Goal: Task Accomplishment & Management: Use online tool/utility

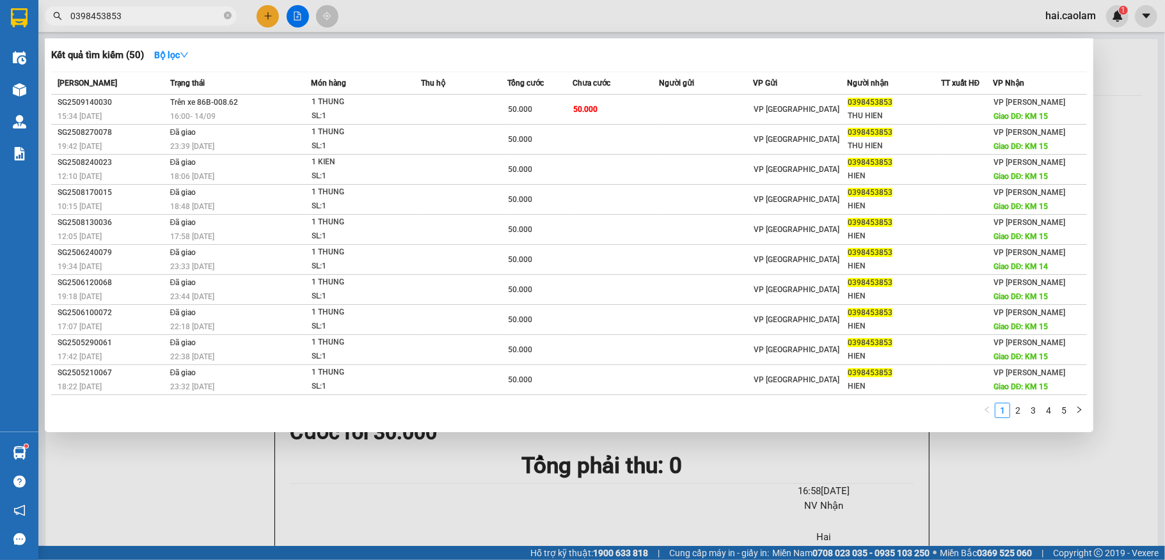
click at [219, 469] on div at bounding box center [582, 280] width 1165 height 560
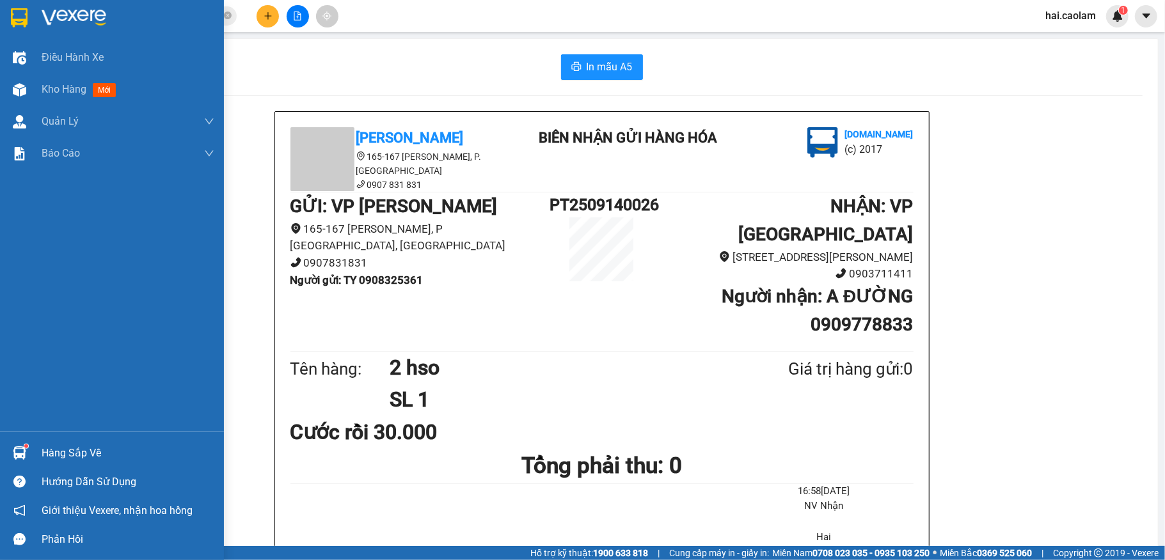
click at [34, 443] on div "Hàng sắp về" at bounding box center [112, 453] width 224 height 29
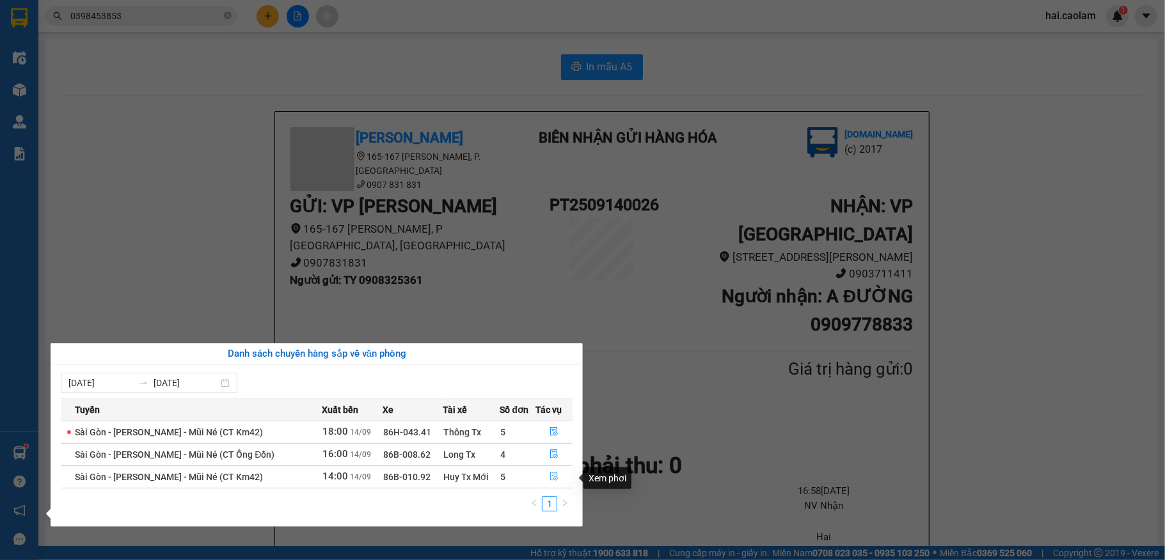
click at [550, 479] on icon "file-done" at bounding box center [554, 476] width 9 height 9
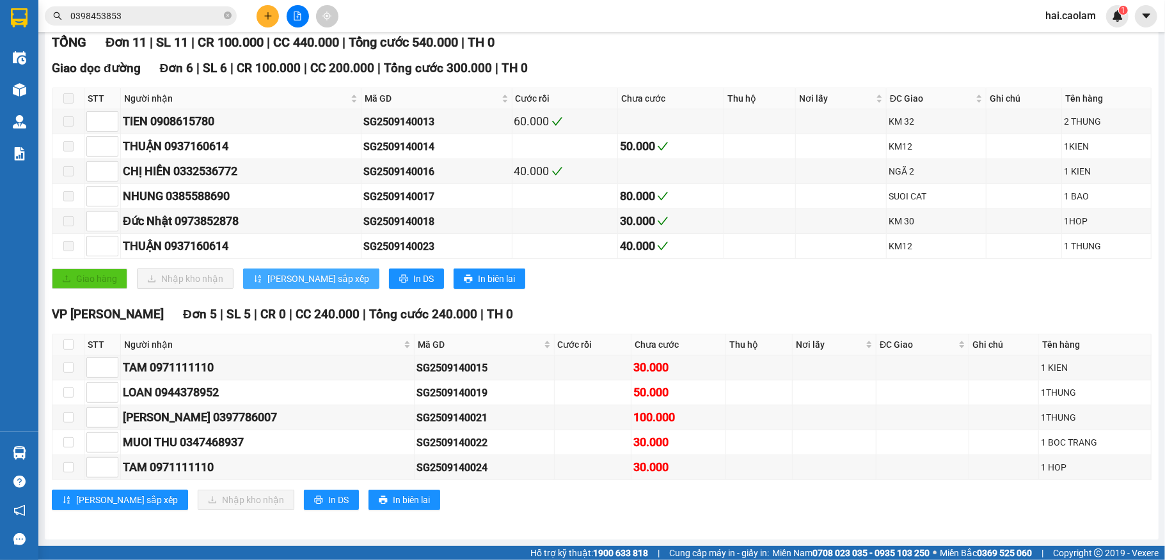
scroll to position [203, 0]
drag, startPoint x: 68, startPoint y: 340, endPoint x: 80, endPoint y: 363, distance: 26.0
click at [68, 340] on input "checkbox" at bounding box center [68, 345] width 10 height 10
checkbox input "true"
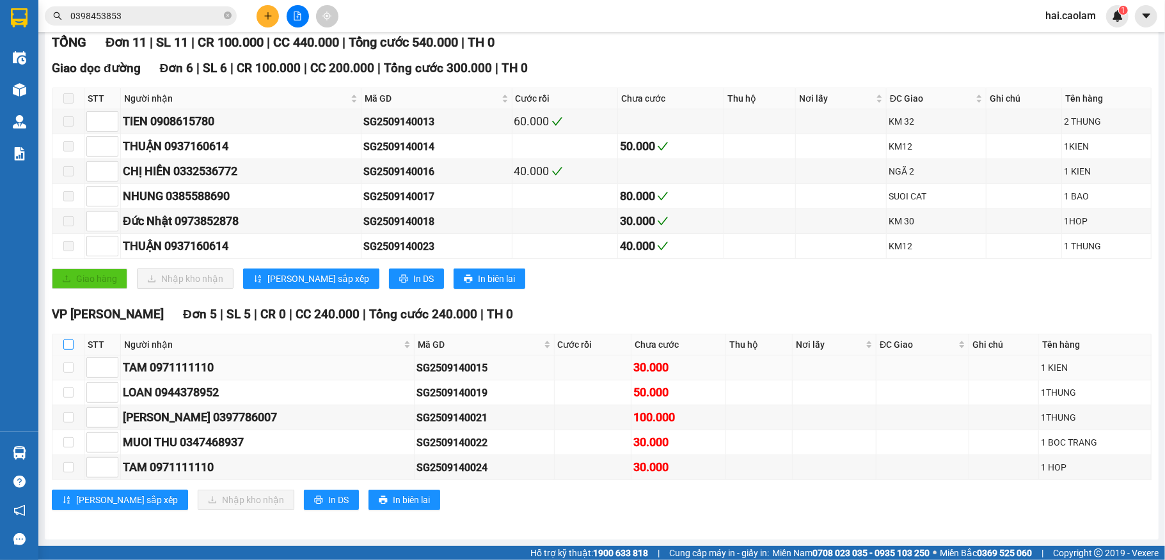
checkbox input "true"
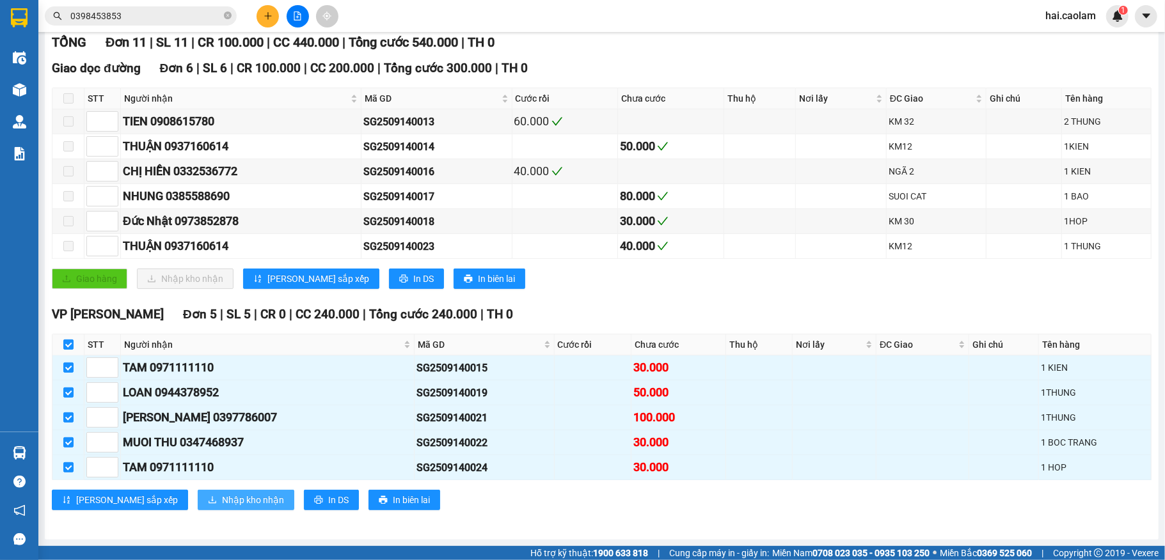
click at [222, 498] on span "Nhập kho nhận" at bounding box center [253, 500] width 62 height 14
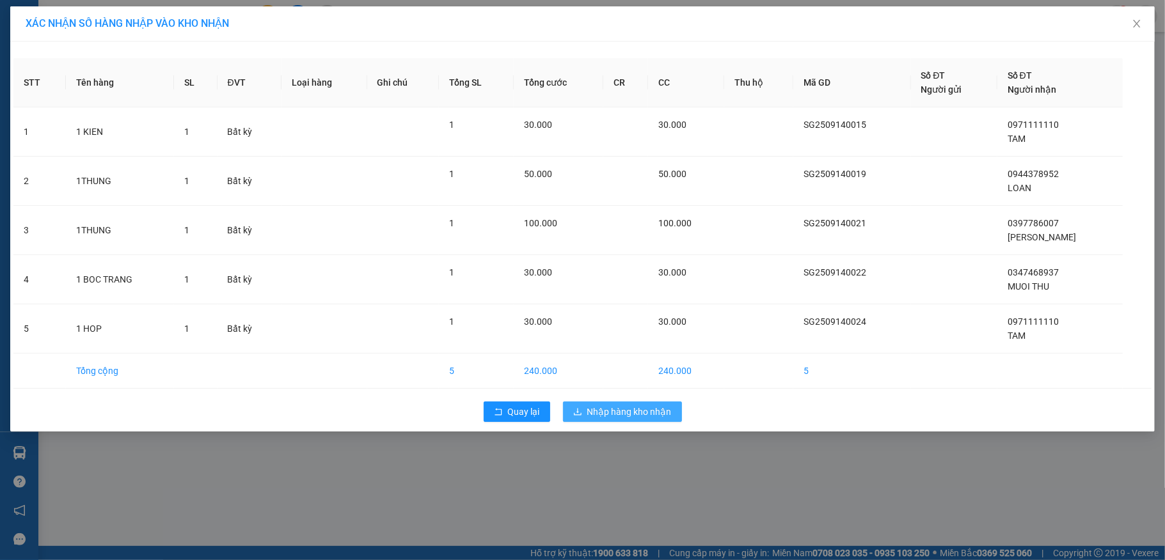
click at [625, 405] on button "Nhập hàng kho nhận" at bounding box center [622, 412] width 119 height 20
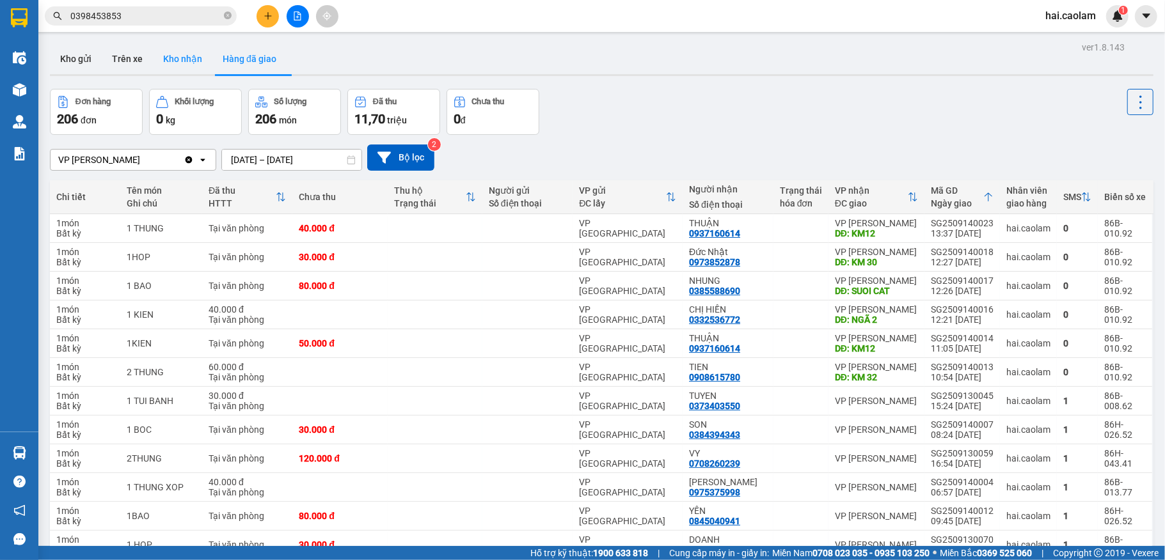
click at [162, 47] on button "Kho nhận" at bounding box center [182, 59] width 59 height 31
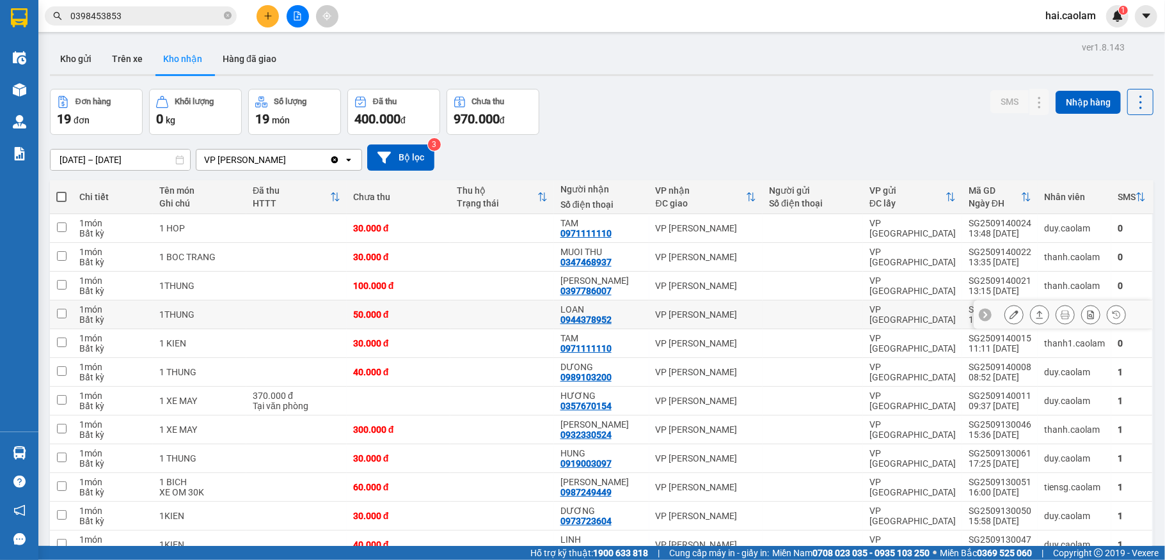
scroll to position [170, 0]
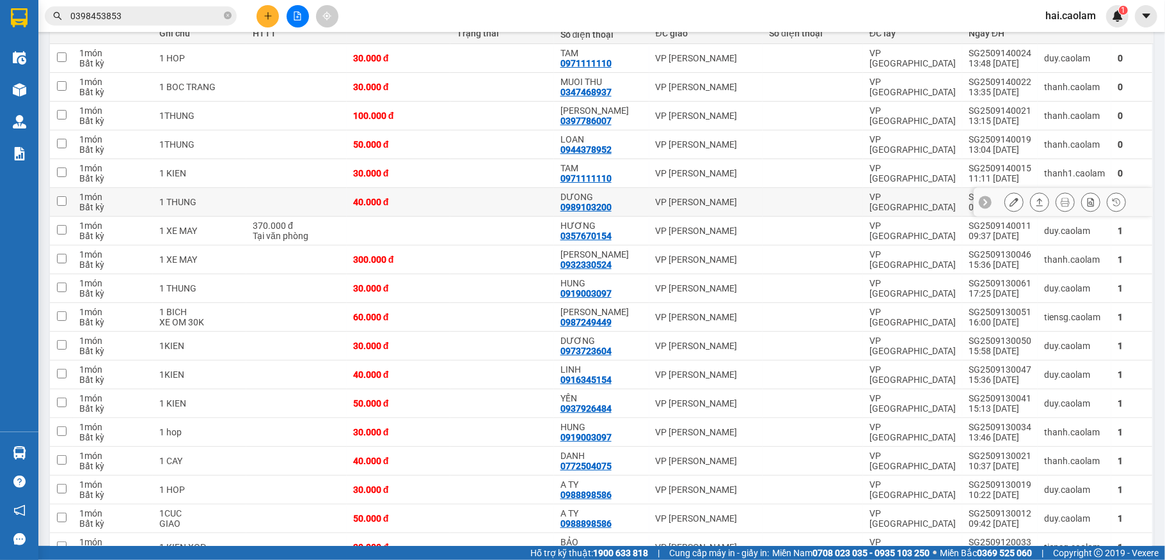
click at [649, 205] on td "VP [PERSON_NAME]" at bounding box center [705, 202] width 113 height 29
checkbox input "true"
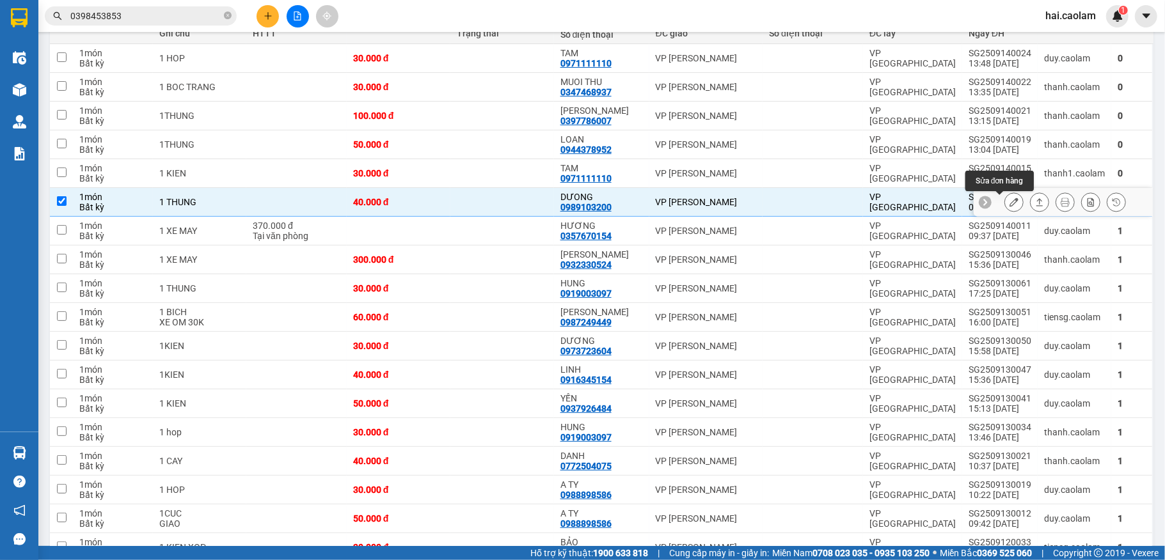
click at [1010, 205] on icon at bounding box center [1014, 202] width 9 height 9
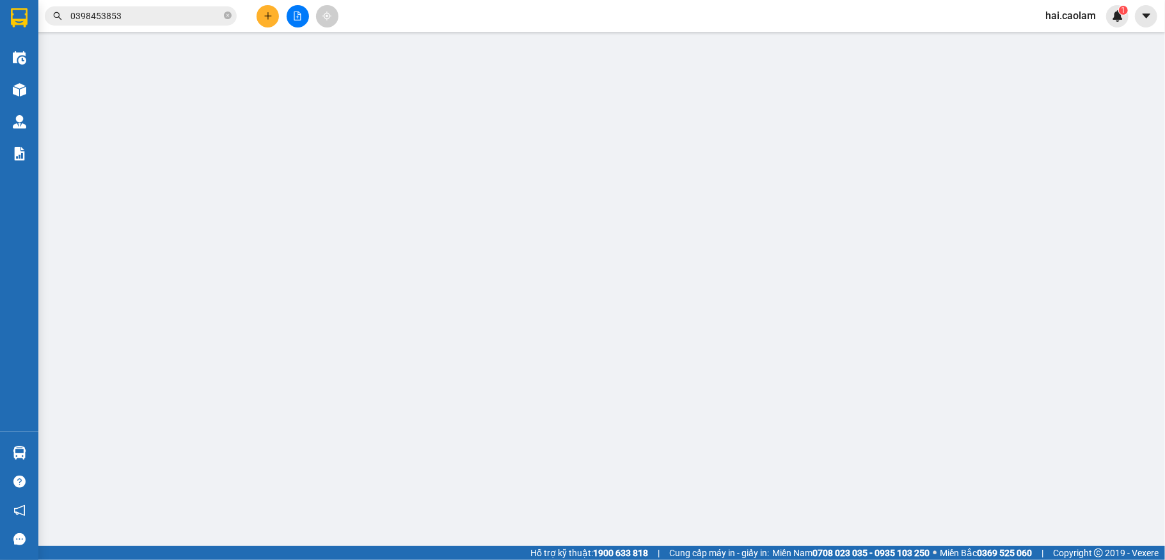
type input "0989103200"
type input "DƯONG"
type input "40.000"
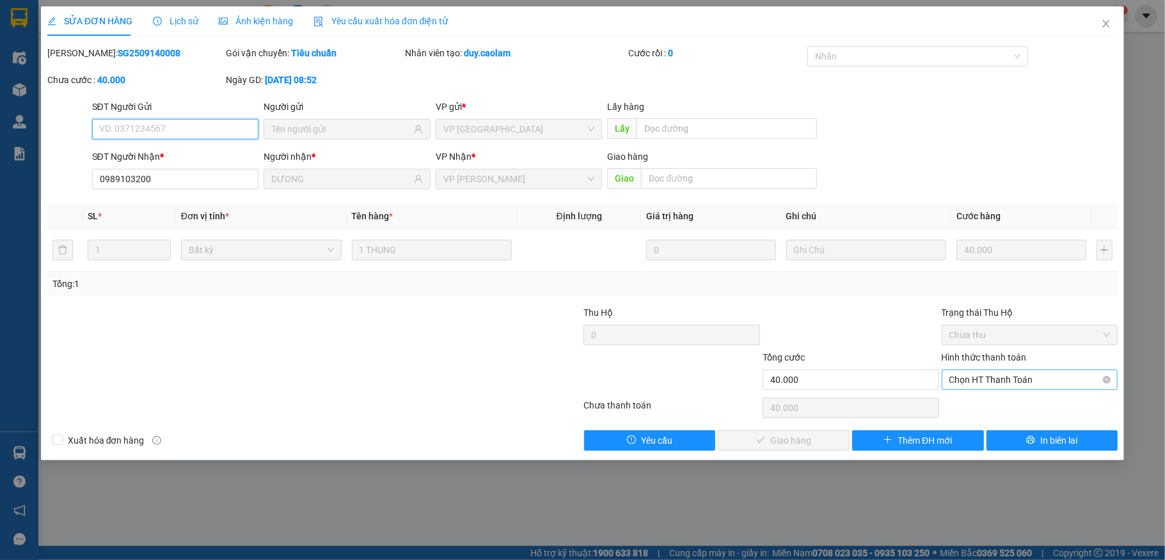
click at [990, 372] on span "Chọn HT Thanh Toán" at bounding box center [1029, 379] width 161 height 19
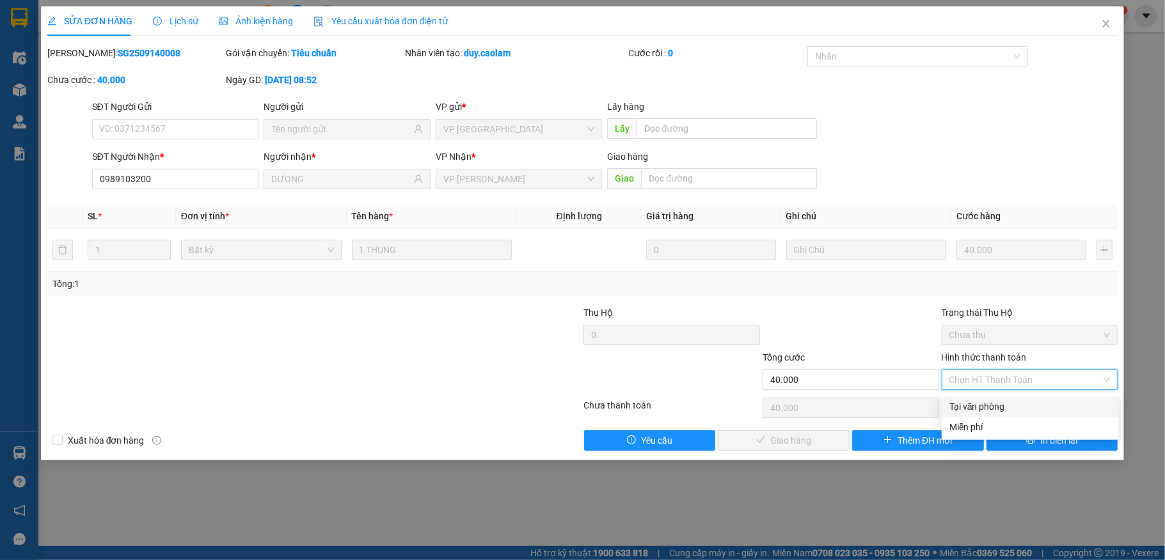
click at [981, 400] on div "Tại văn phòng" at bounding box center [1029, 407] width 161 height 14
type input "0"
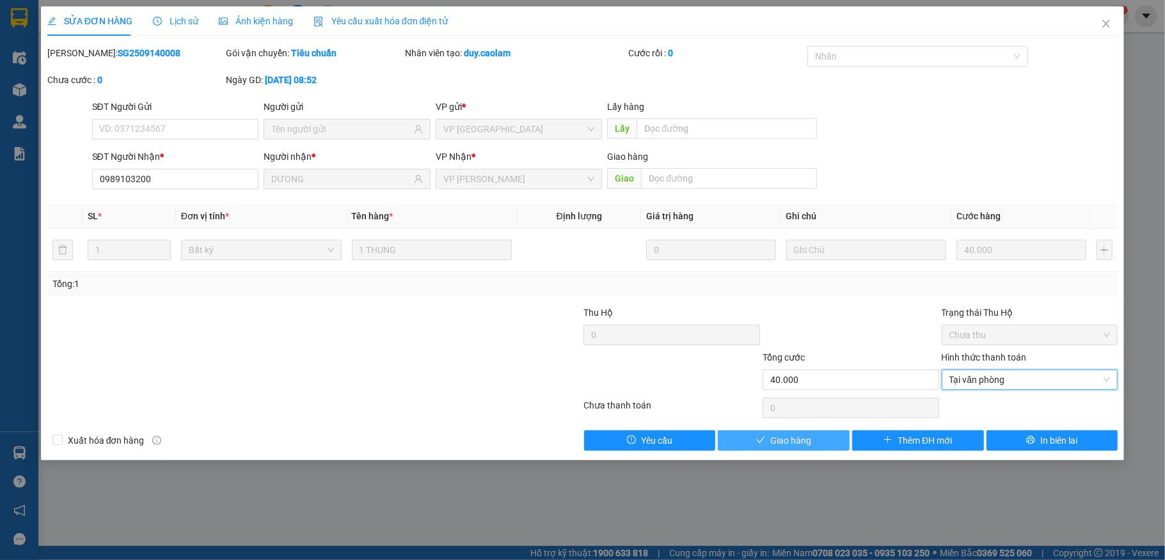
click at [813, 445] on button "Giao hàng" at bounding box center [784, 441] width 132 height 20
